Goal: Task Accomplishment & Management: Use online tool/utility

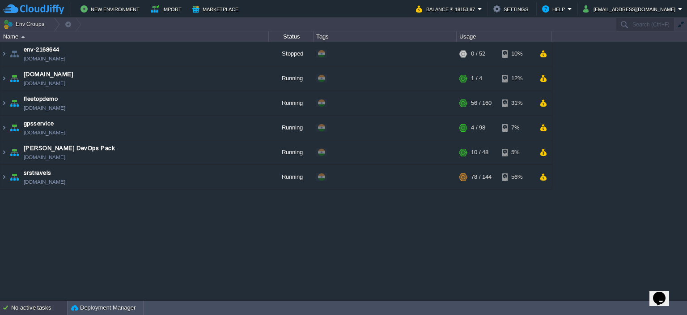
click at [41, 309] on div "No active tasks" at bounding box center [39, 307] width 56 height 14
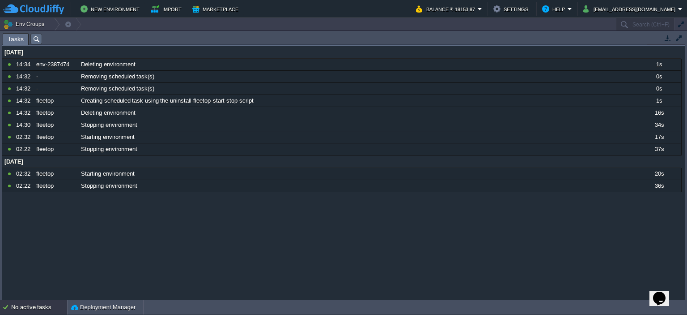
click at [41, 309] on div "No active tasks" at bounding box center [39, 307] width 56 height 14
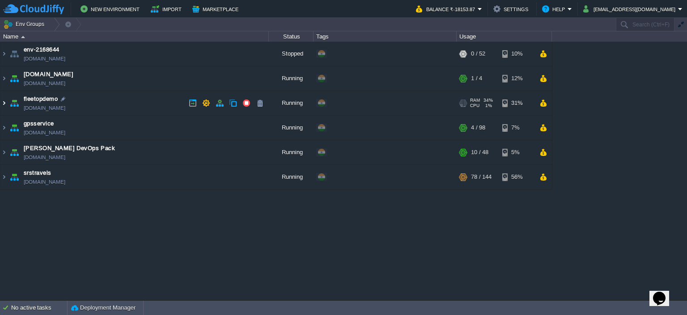
click at [5, 97] on img at bounding box center [3, 103] width 7 height 24
click at [2, 100] on img at bounding box center [3, 103] width 7 height 24
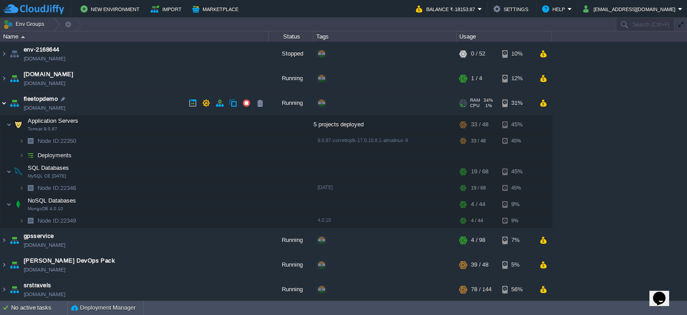
click at [2, 100] on img at bounding box center [3, 103] width 7 height 24
